Goal: Register for event/course

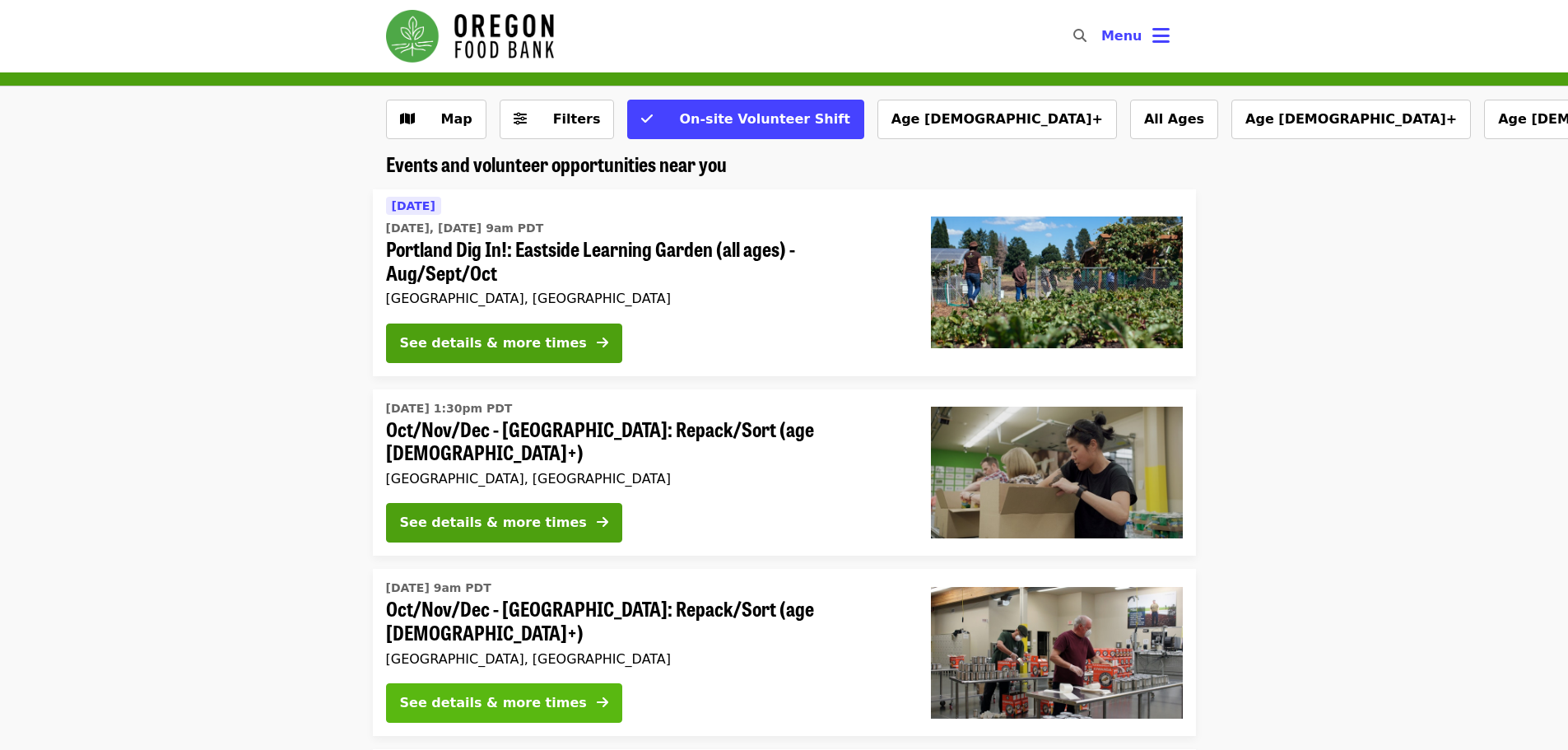
click at [464, 693] on div "See details & more times" at bounding box center [494, 703] width 187 height 20
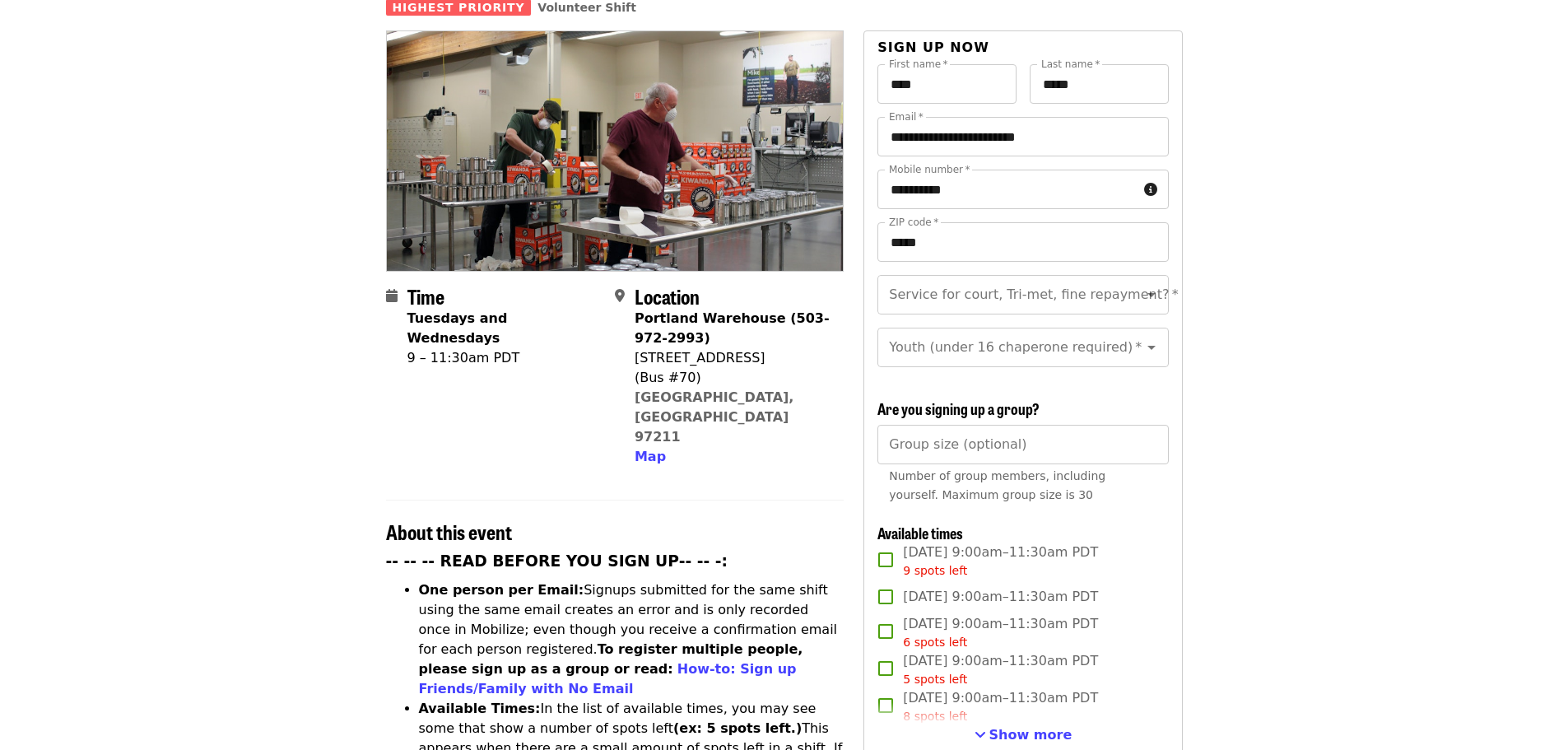
scroll to position [165, 0]
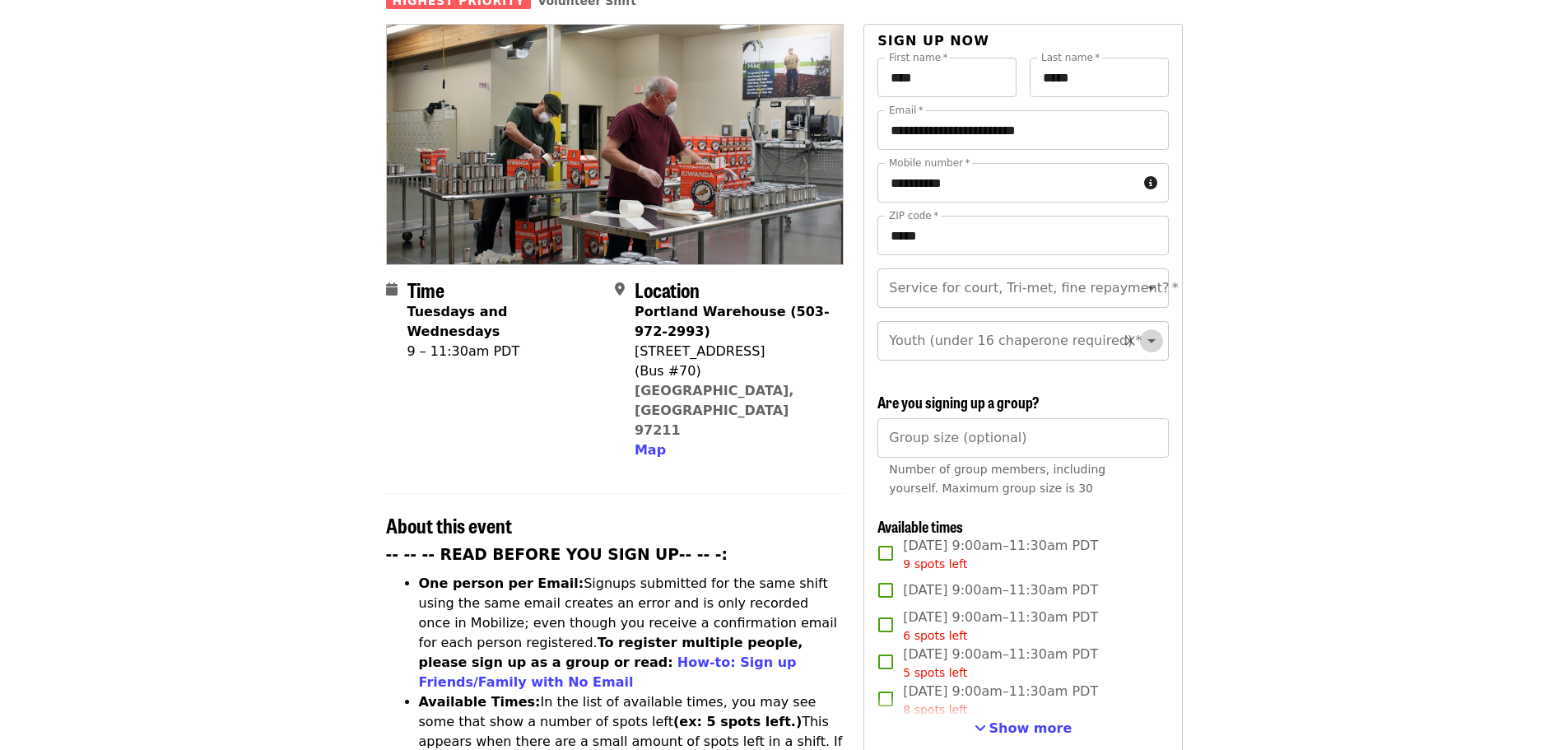
click at [1141, 331] on icon "Open" at bounding box center [1151, 340] width 20 height 20
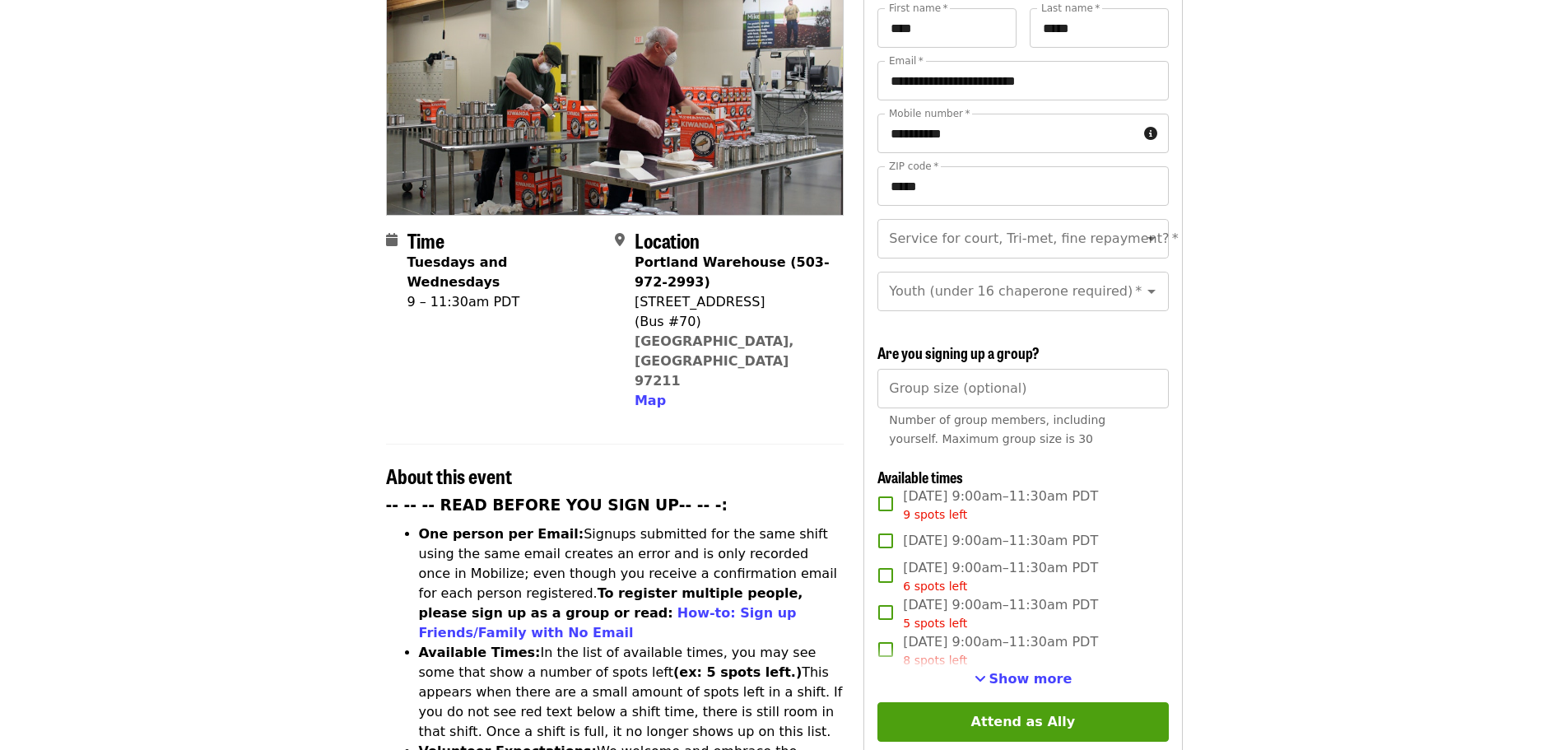
scroll to position [0, 0]
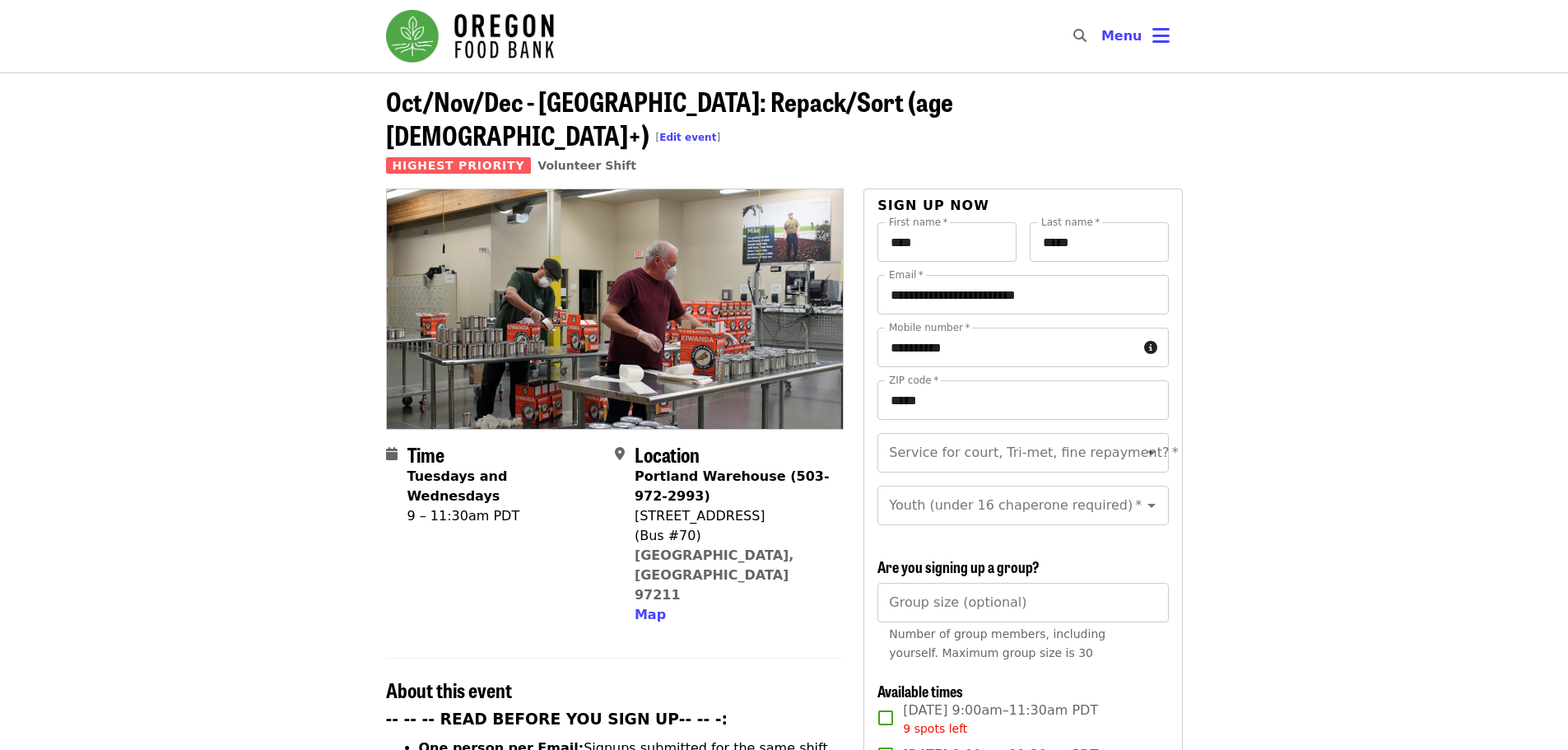
click at [497, 31] on img "Main navigation" at bounding box center [471, 36] width 168 height 52
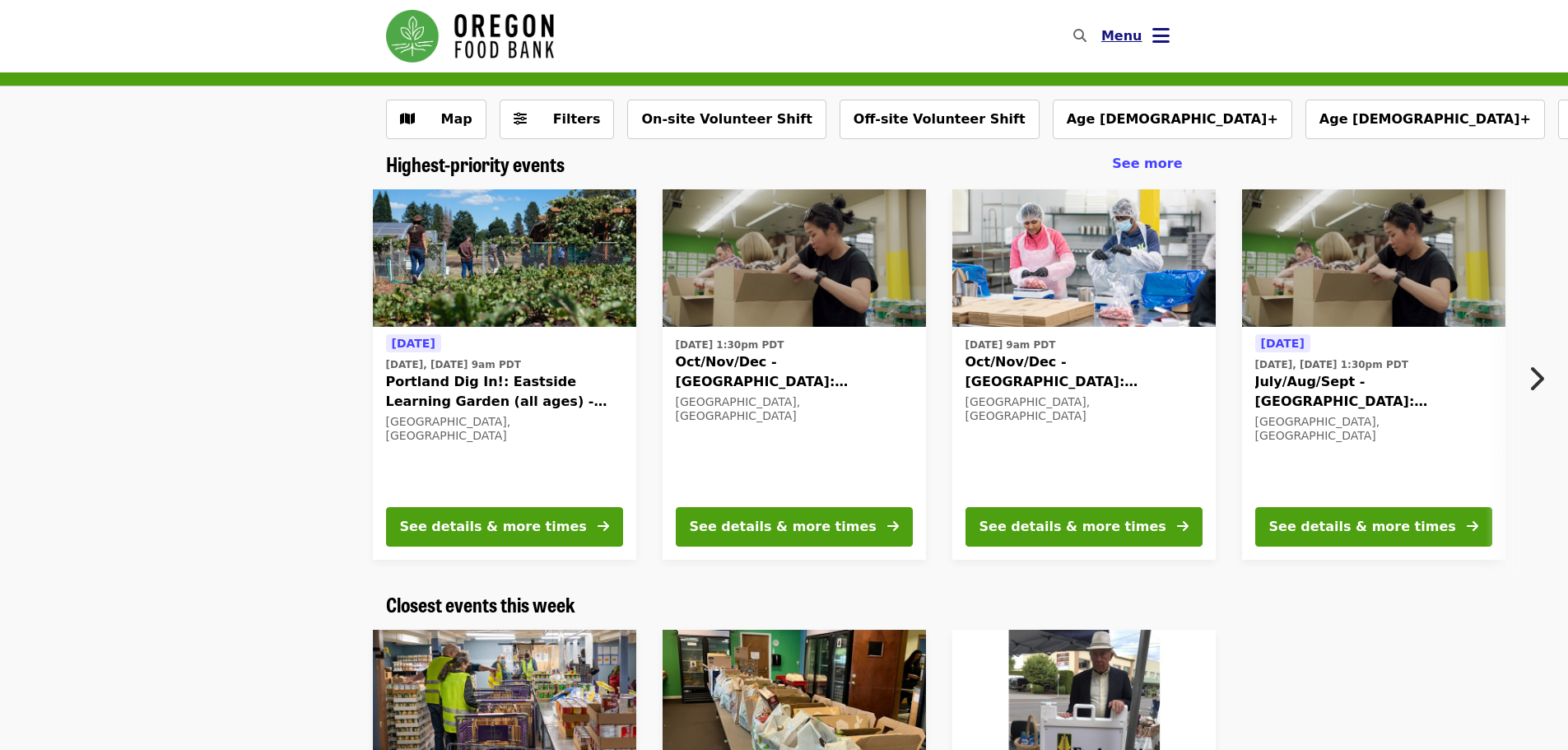
click at [1154, 34] on icon "bars icon" at bounding box center [1161, 36] width 17 height 24
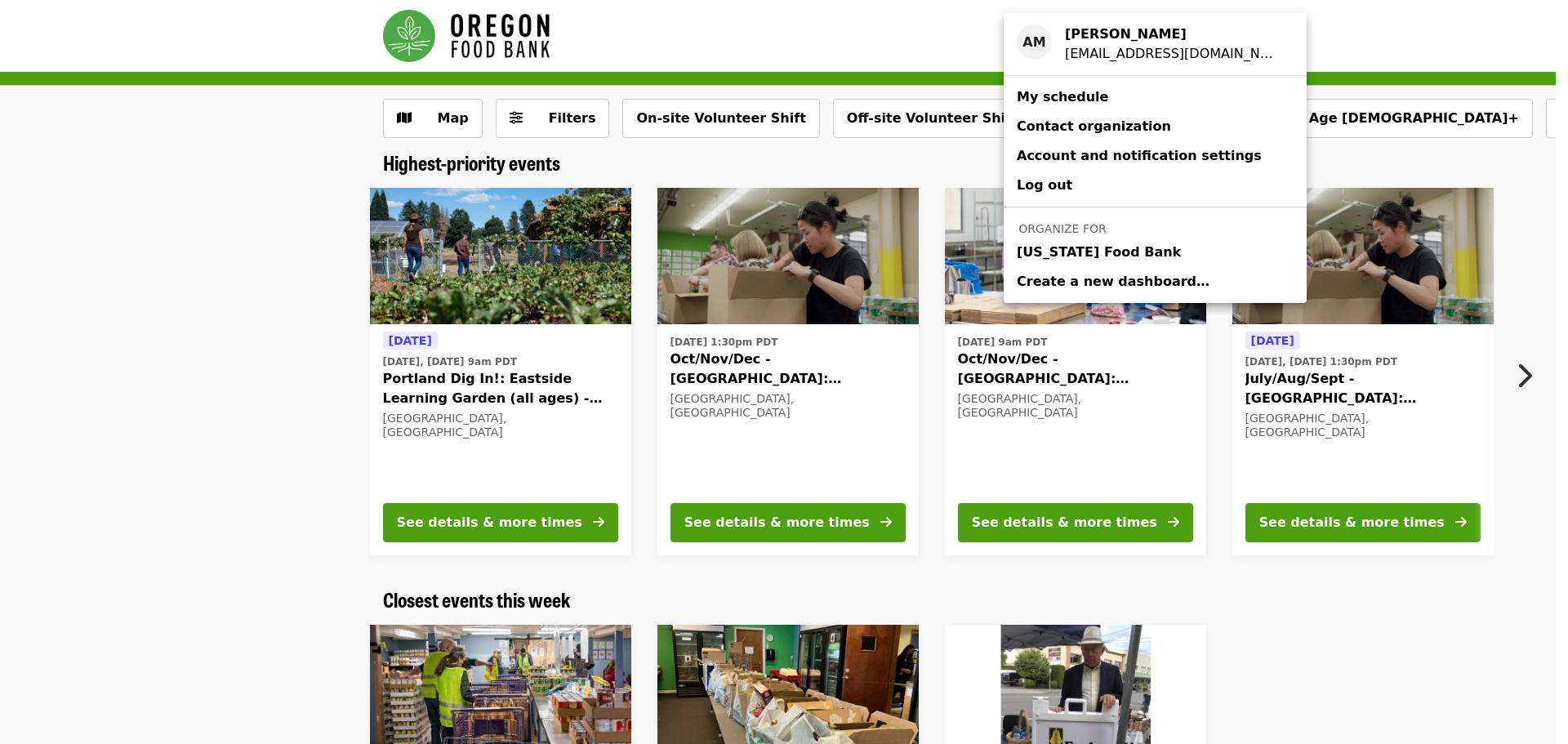
click at [1069, 259] on span "[US_STATE] Food Bank" at bounding box center [1098, 252] width 164 height 20
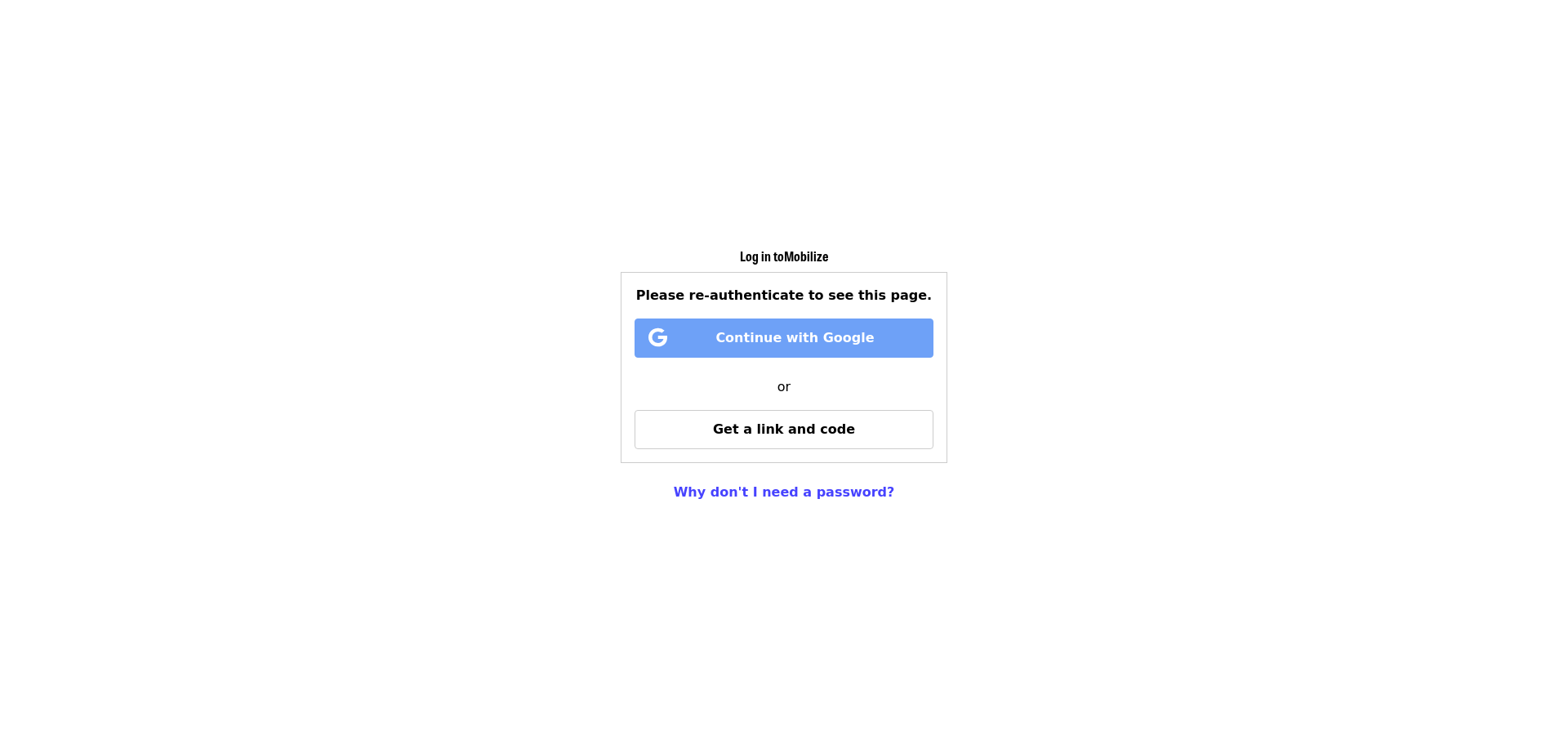
click at [775, 330] on span "Continue with Google" at bounding box center [795, 337] width 159 height 15
